Goal: Task Accomplishment & Management: Manage account settings

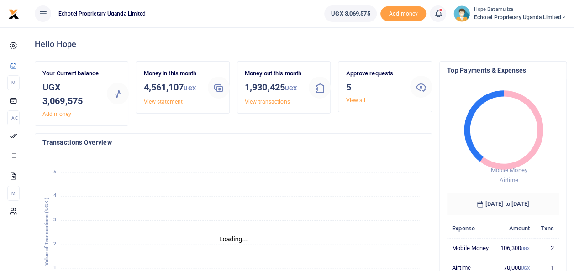
scroll to position [7, 7]
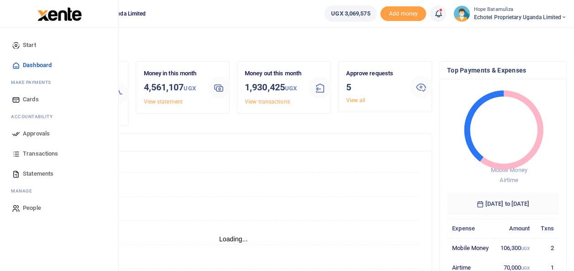
click at [36, 131] on span "Approvals" at bounding box center [36, 133] width 27 height 9
click at [45, 133] on span "Approvals" at bounding box center [36, 133] width 27 height 9
click at [10, 131] on link "Approvals" at bounding box center [59, 134] width 104 height 20
click at [14, 131] on icon at bounding box center [16, 134] width 8 height 8
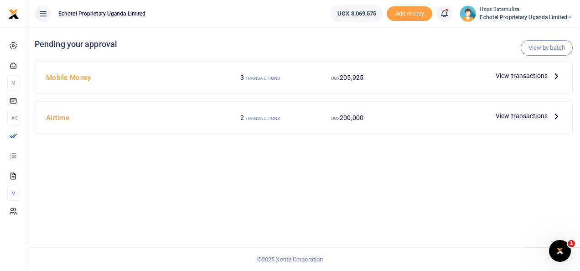
click at [557, 76] on icon at bounding box center [557, 76] width 10 height 10
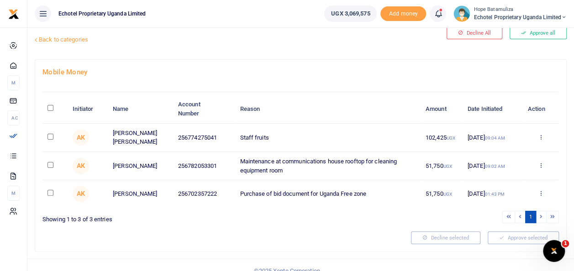
scroll to position [32, 0]
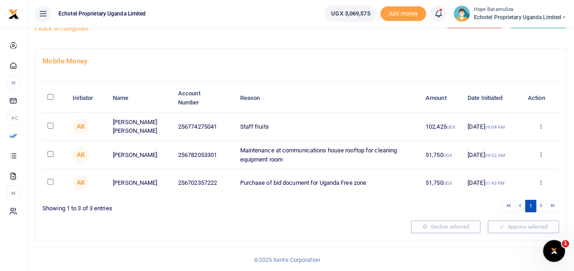
click at [49, 123] on input "checkbox" at bounding box center [50, 126] width 6 height 6
checkbox input "true"
click at [52, 157] on td at bounding box center [54, 155] width 25 height 28
click at [53, 149] on td at bounding box center [54, 155] width 25 height 28
click at [51, 153] on input "checkbox" at bounding box center [50, 154] width 6 height 6
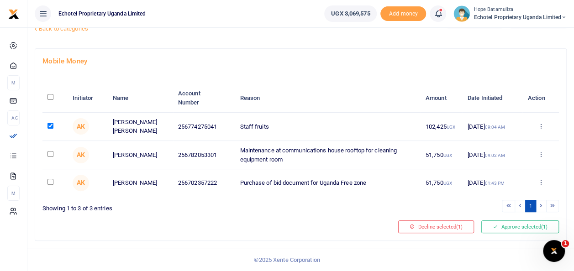
checkbox input "true"
click at [50, 180] on input "checkbox" at bounding box center [50, 182] width 6 height 6
checkbox input "true"
click at [501, 225] on button "Approve selected (3)" at bounding box center [520, 226] width 78 height 13
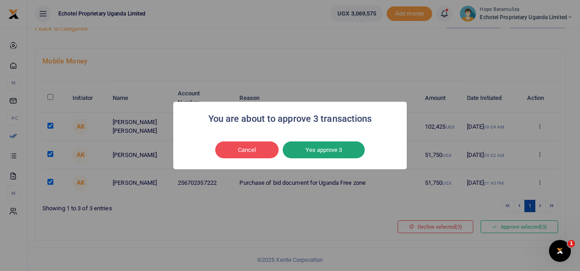
drag, startPoint x: 318, startPoint y: 139, endPoint x: 319, endPoint y: 144, distance: 5.0
click at [318, 141] on div "Cancel No Yes approve 3" at bounding box center [290, 150] width 215 height 21
click at [320, 147] on button "Yes approve 3" at bounding box center [324, 149] width 82 height 17
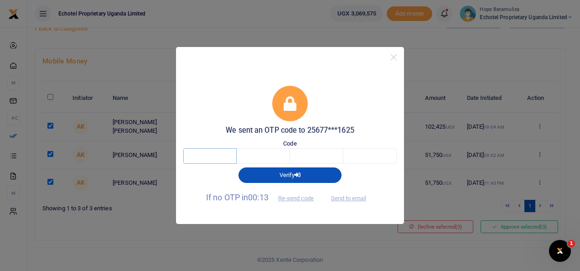
click at [226, 158] on input "text" at bounding box center [209, 156] width 53 height 16
type input "2"
type input "4"
type input "2"
type input "6"
